Goal: Task Accomplishment & Management: Manage account settings

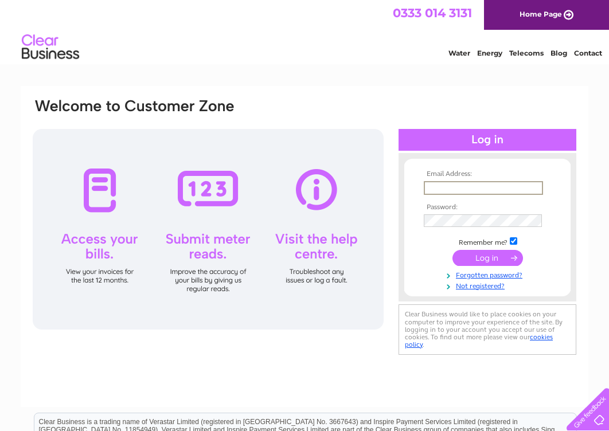
click at [452, 189] on input "text" at bounding box center [483, 188] width 119 height 14
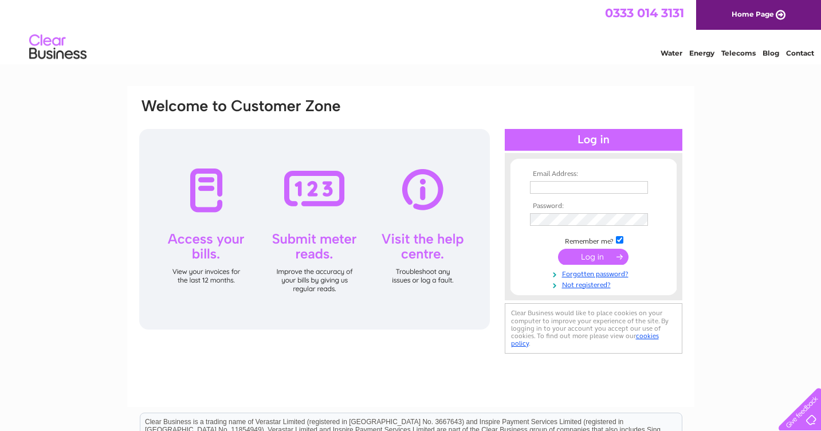
click at [559, 192] on input "text" at bounding box center [589, 187] width 118 height 13
type input "c"
